Goal: Find specific page/section: Find specific page/section

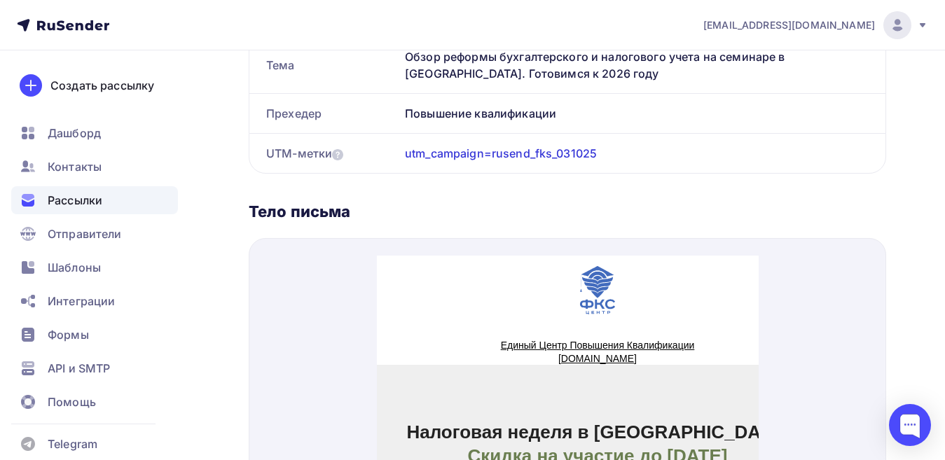
scroll to position [15, 0]
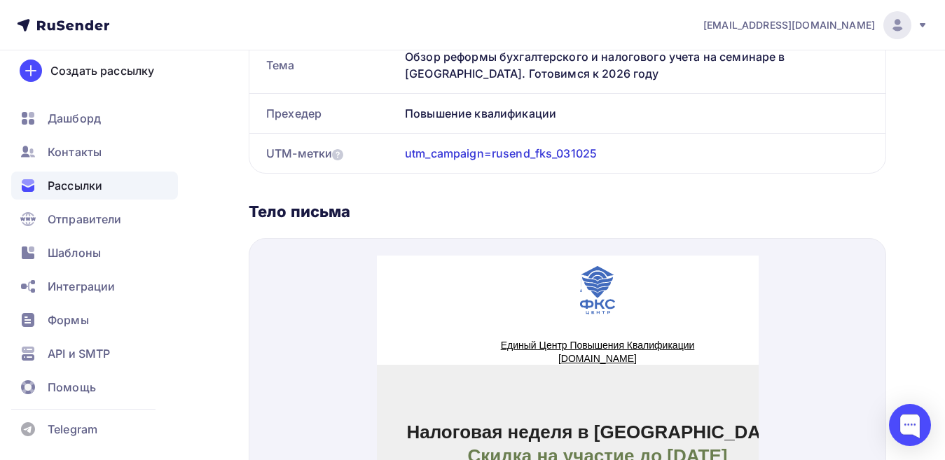
click at [89, 191] on span "Рассылки" at bounding box center [75, 185] width 55 height 17
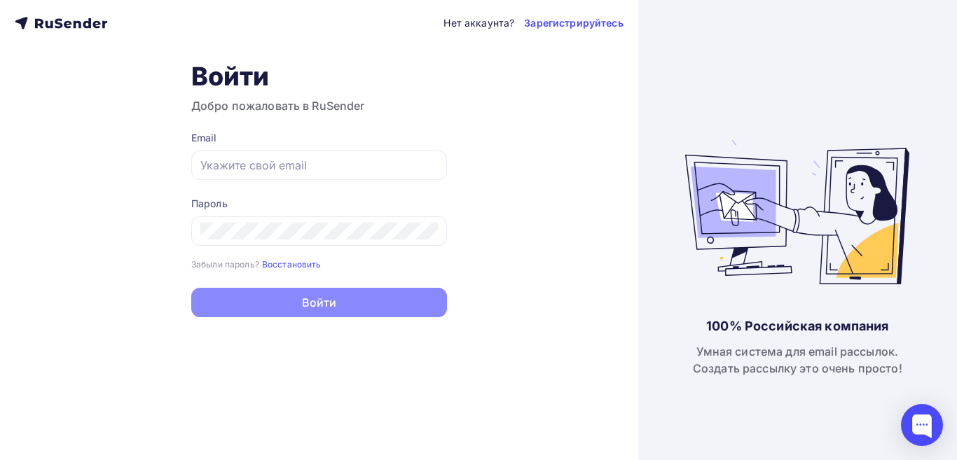
type input "[EMAIL_ADDRESS][DOMAIN_NAME]"
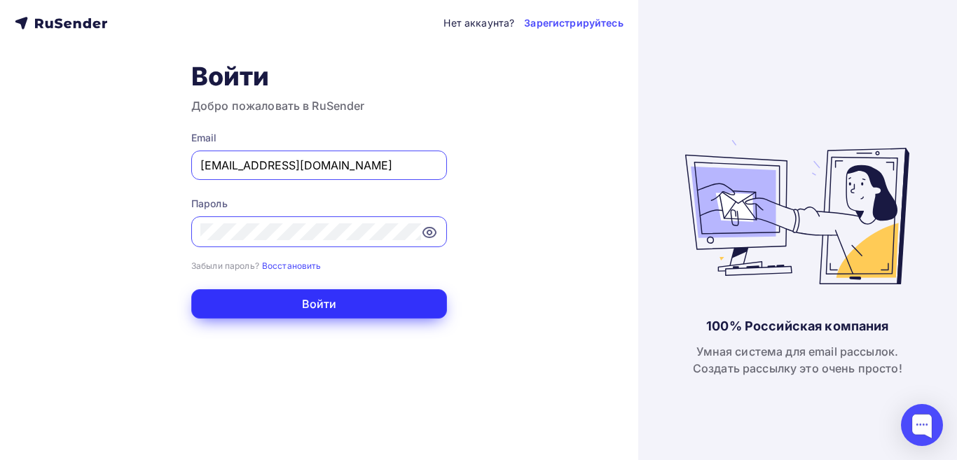
click at [335, 303] on button "Войти" at bounding box center [319, 303] width 256 height 29
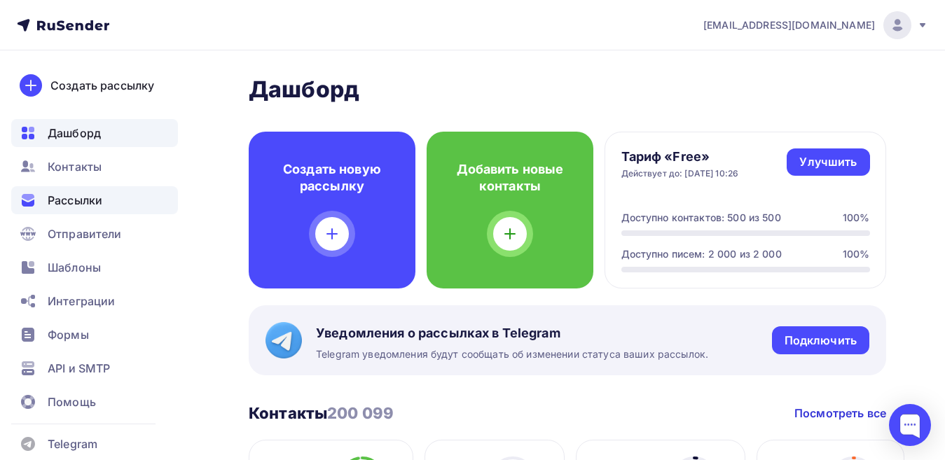
click at [85, 195] on span "Рассылки" at bounding box center [75, 200] width 55 height 17
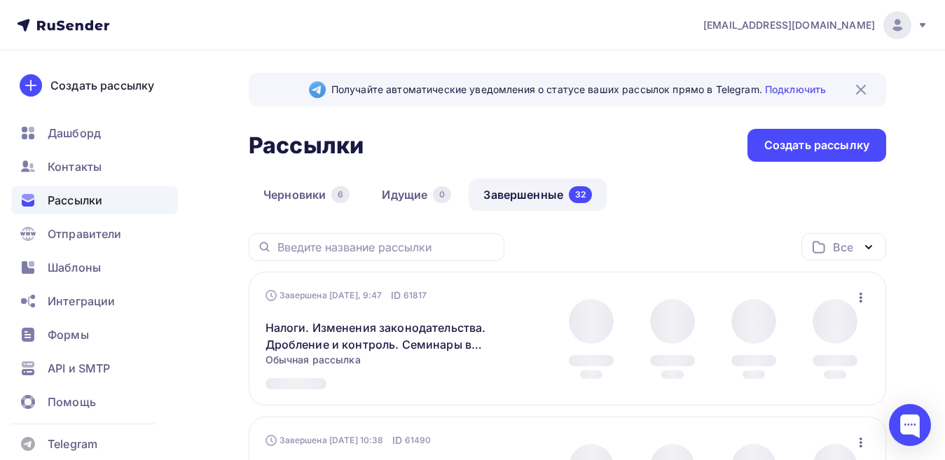
click at [530, 197] on link "Завершенные 32" at bounding box center [538, 195] width 138 height 32
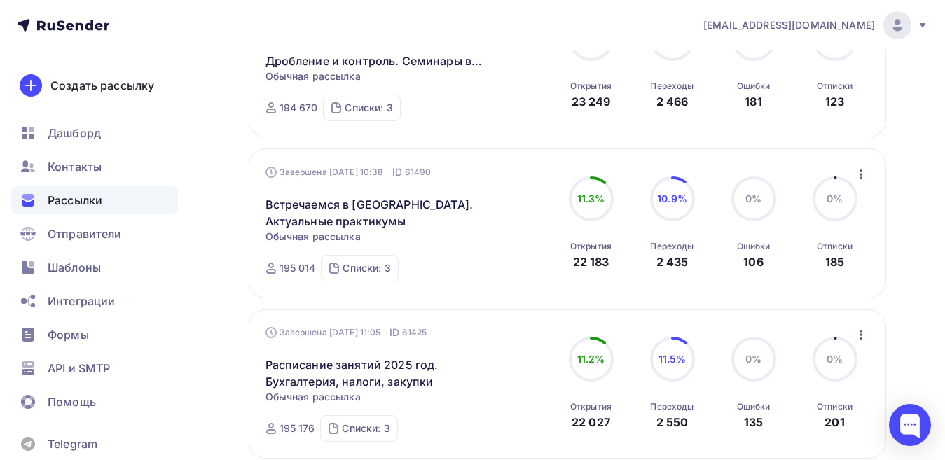
scroll to position [140, 0]
